Goal: Task Accomplishment & Management: Manage account settings

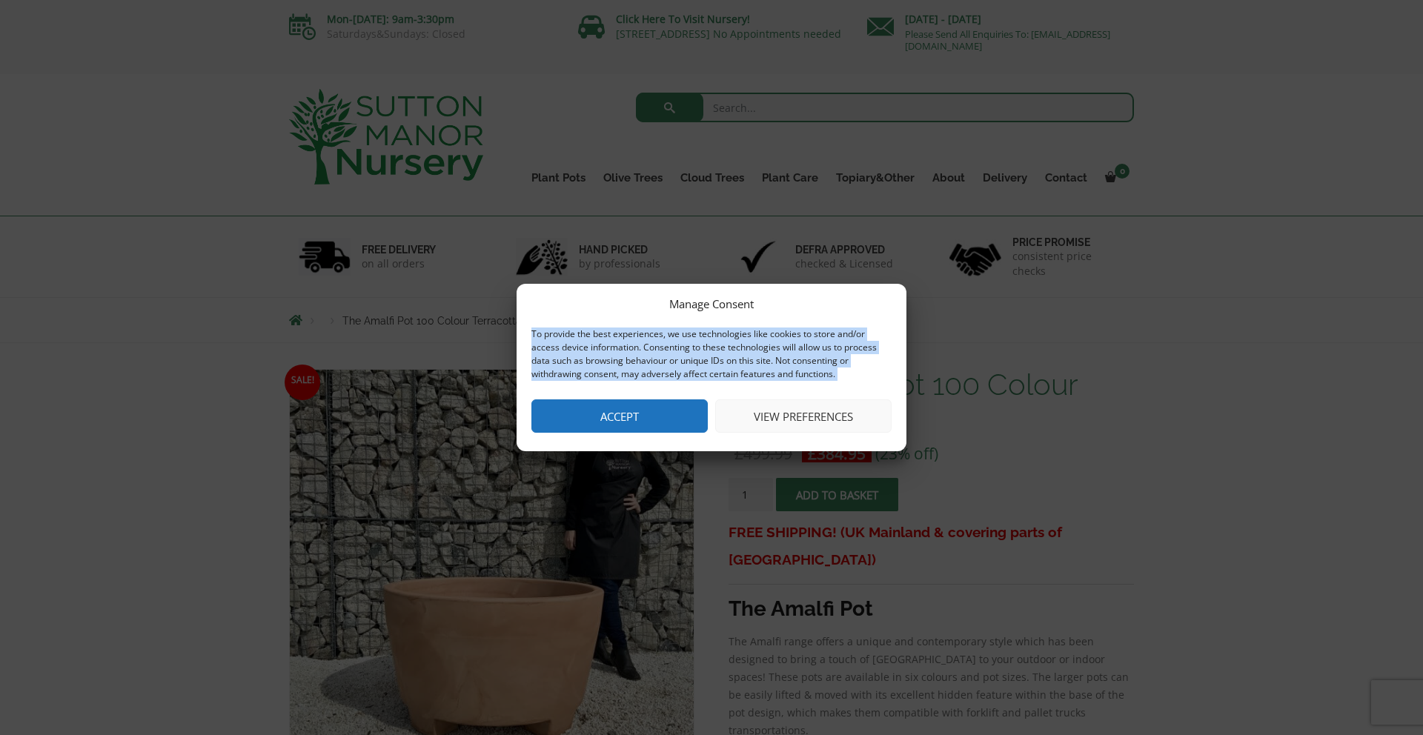
drag, startPoint x: 666, startPoint y: 315, endPoint x: 675, endPoint y: 408, distance: 93.2
click at [679, 407] on div "Manage Consent To provide the best experiences, we use technologies like cookie…" at bounding box center [712, 368] width 390 height 168
click at [739, 417] on button "View preferences" at bounding box center [803, 416] width 176 height 33
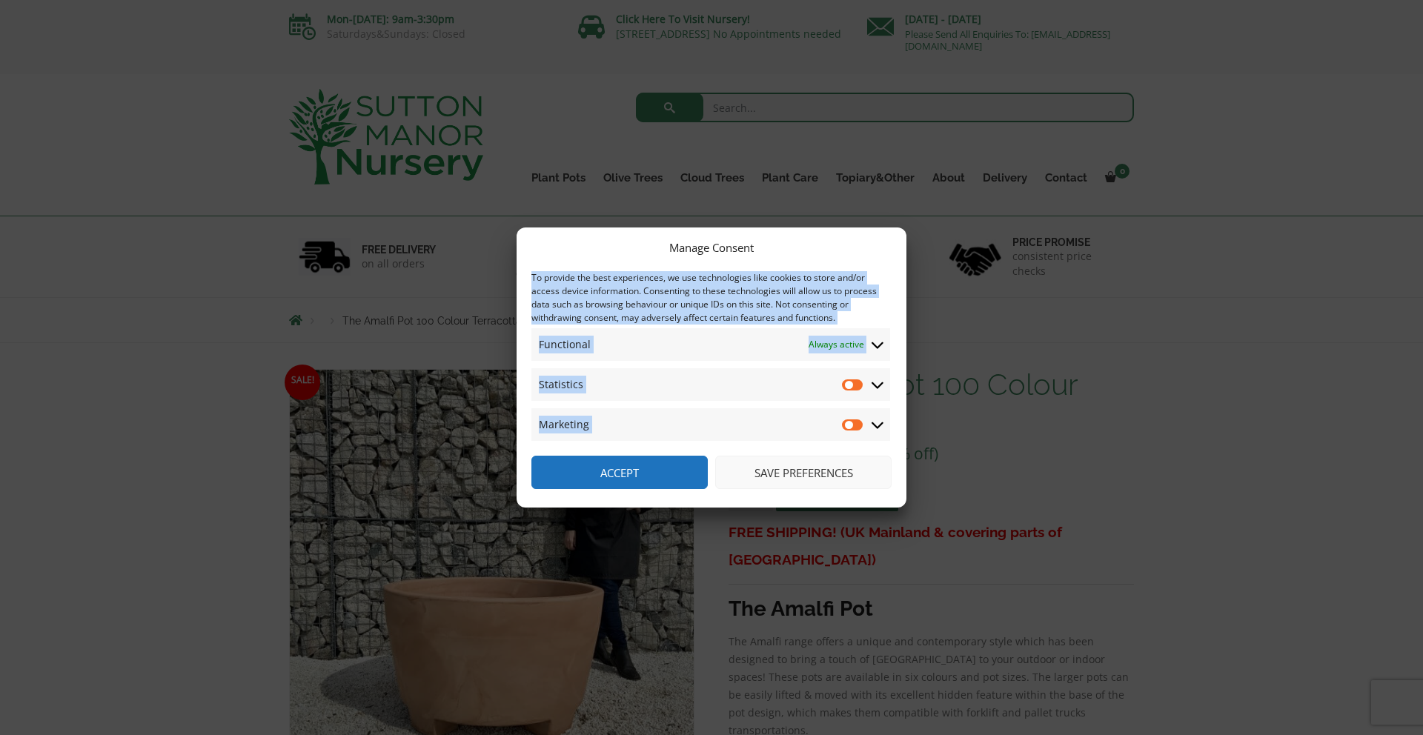
click at [878, 345] on icon at bounding box center [878, 344] width 12 height 13
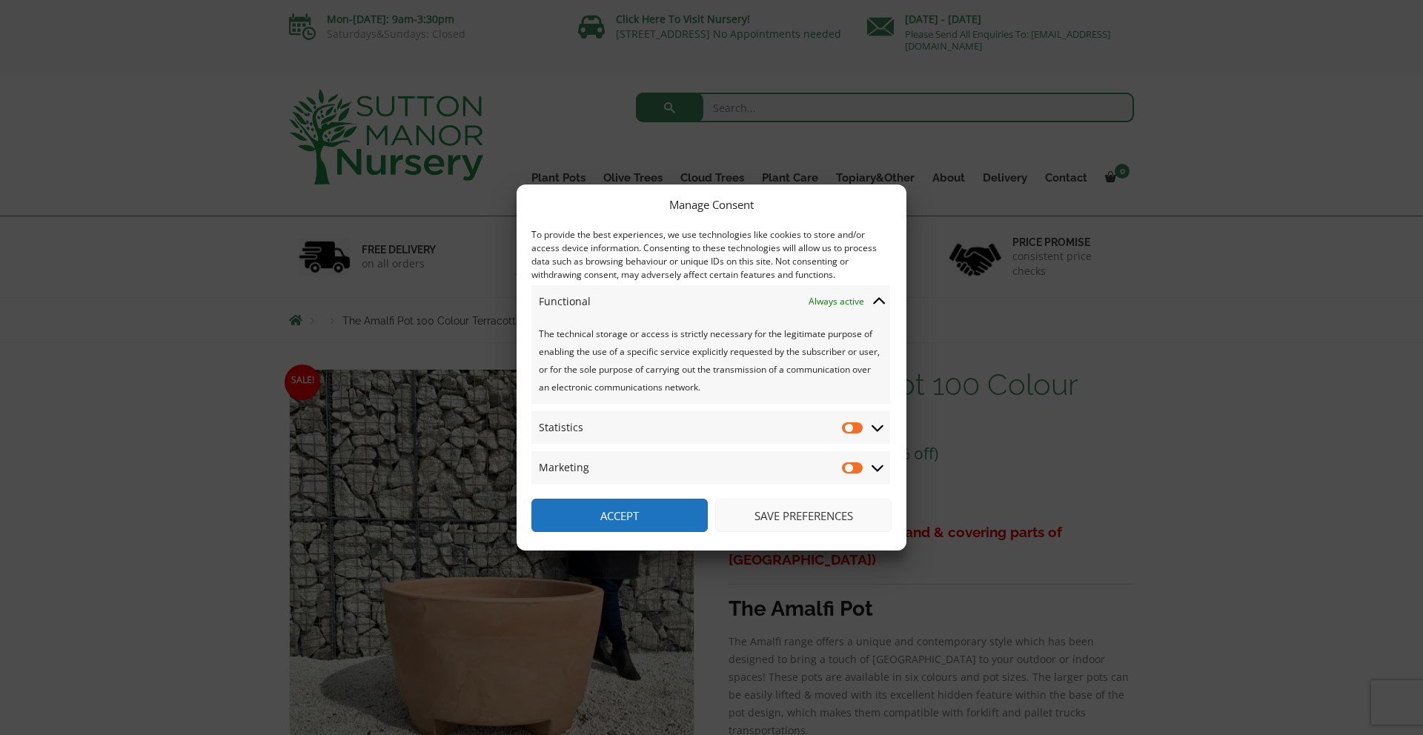
click at [875, 426] on icon at bounding box center [878, 427] width 12 height 13
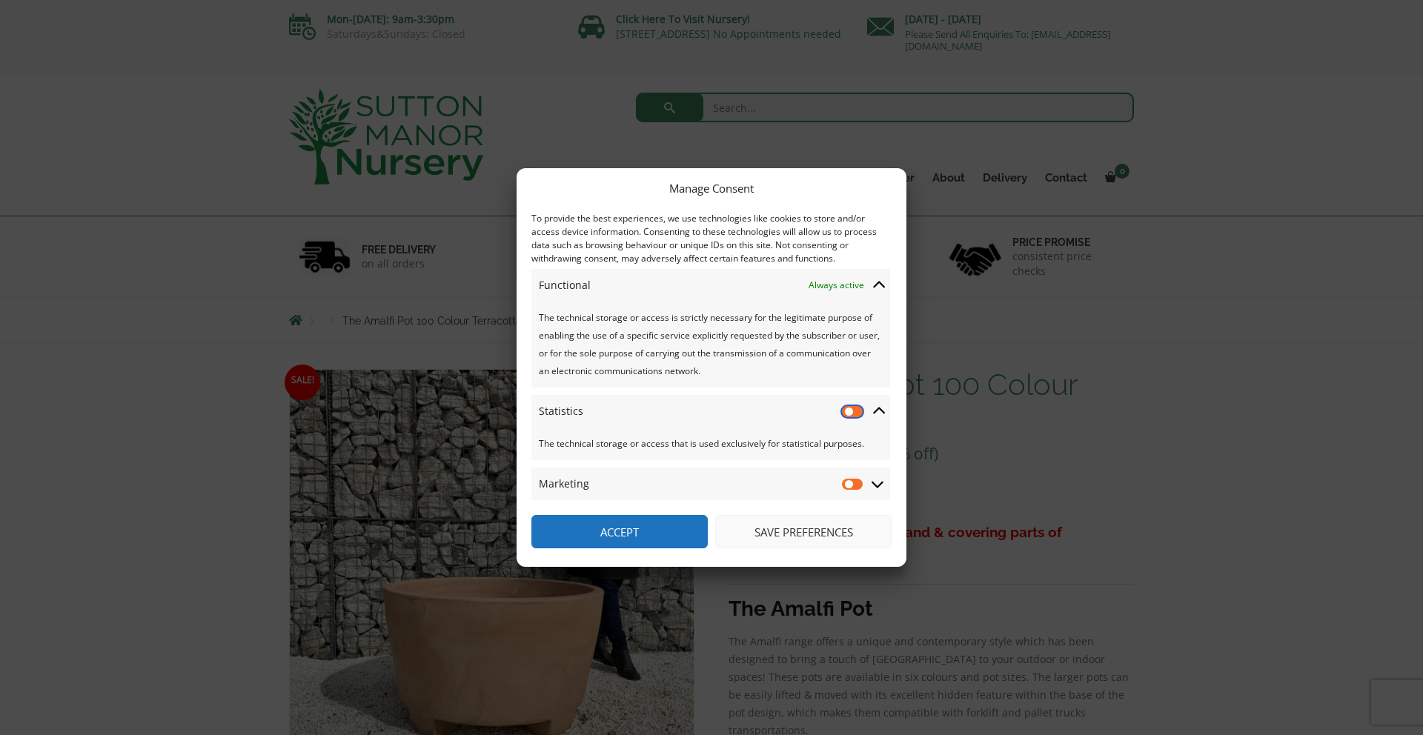
click at [853, 408] on input "Statistics" at bounding box center [853, 411] width 22 height 15
checkbox input "true"
click at [849, 482] on input "Marketing" at bounding box center [853, 484] width 22 height 15
checkbox input "false"
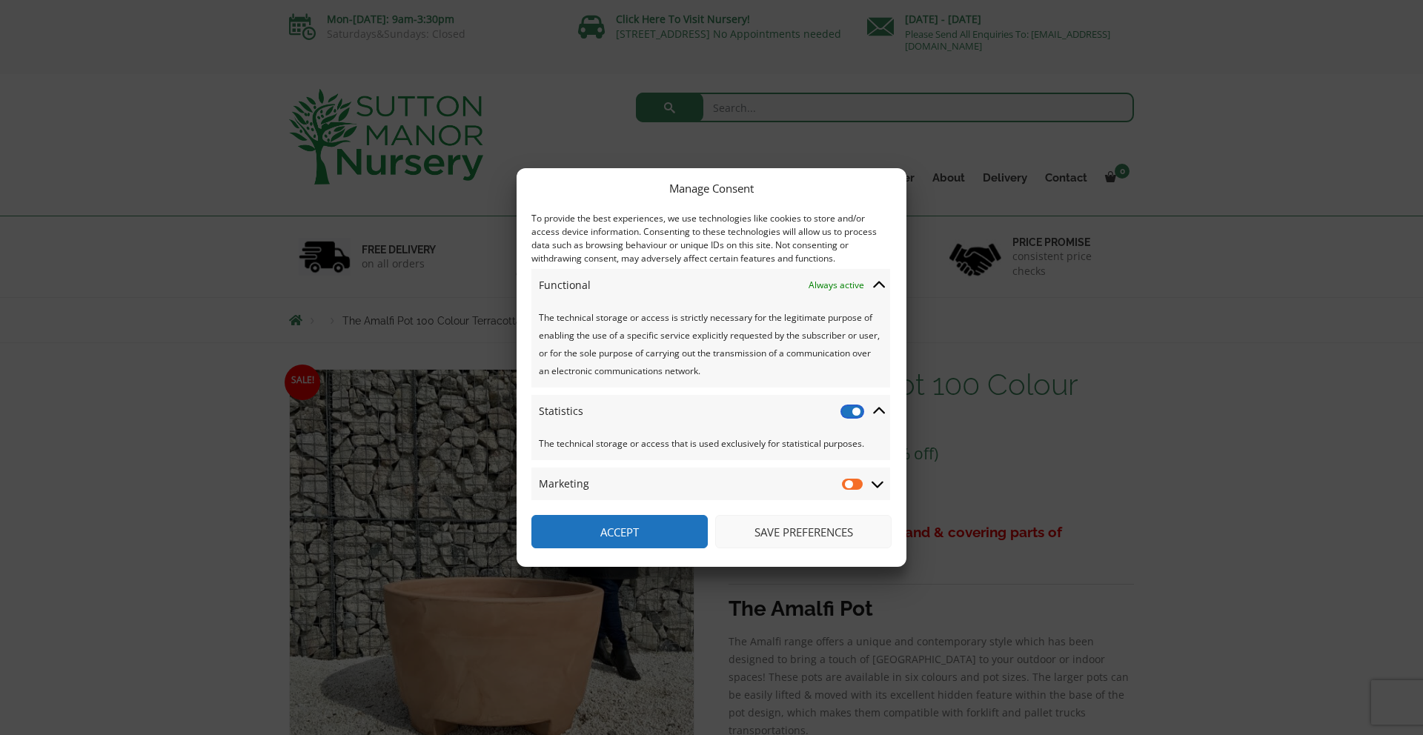
click at [848, 413] on input "Statistics" at bounding box center [853, 411] width 22 height 15
checkbox input "false"
